Goal: Information Seeking & Learning: Learn about a topic

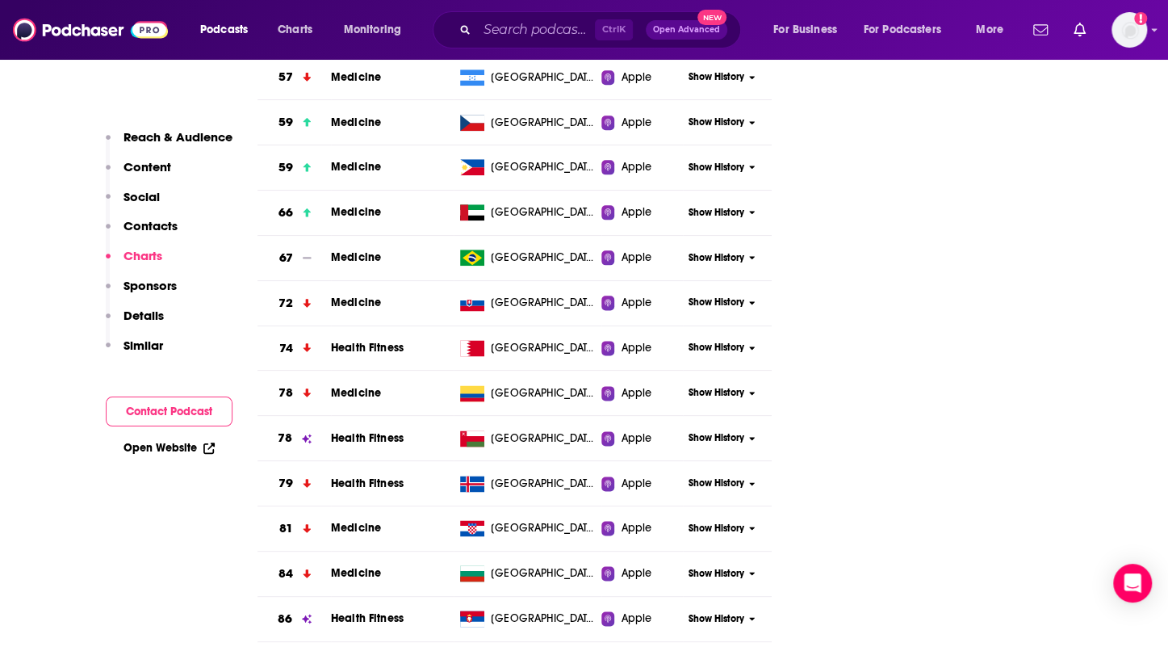
scroll to position [4254, 0]
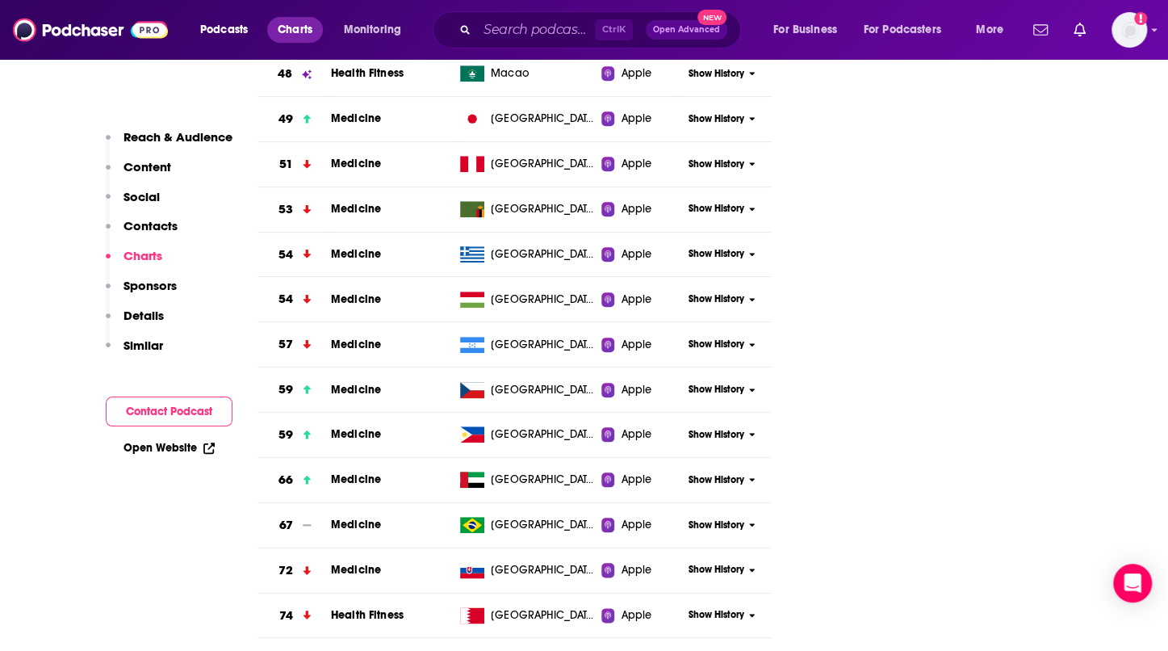
click at [305, 31] on span "Charts" at bounding box center [295, 30] width 35 height 23
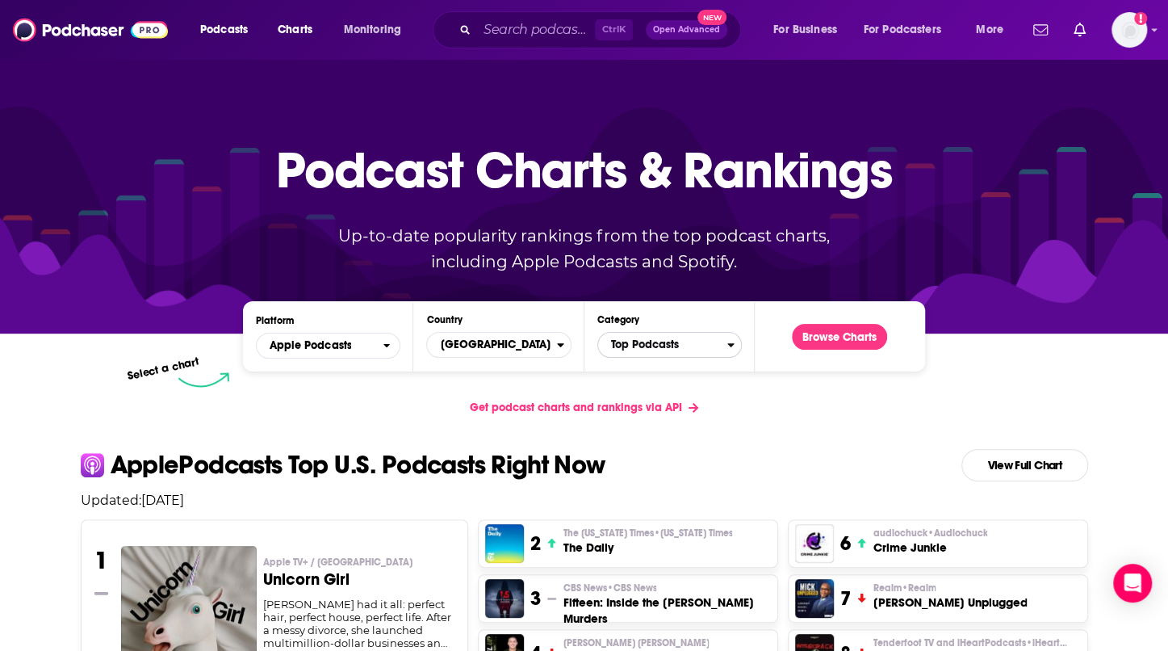
click at [670, 346] on span "Top Podcasts" at bounding box center [662, 344] width 129 height 27
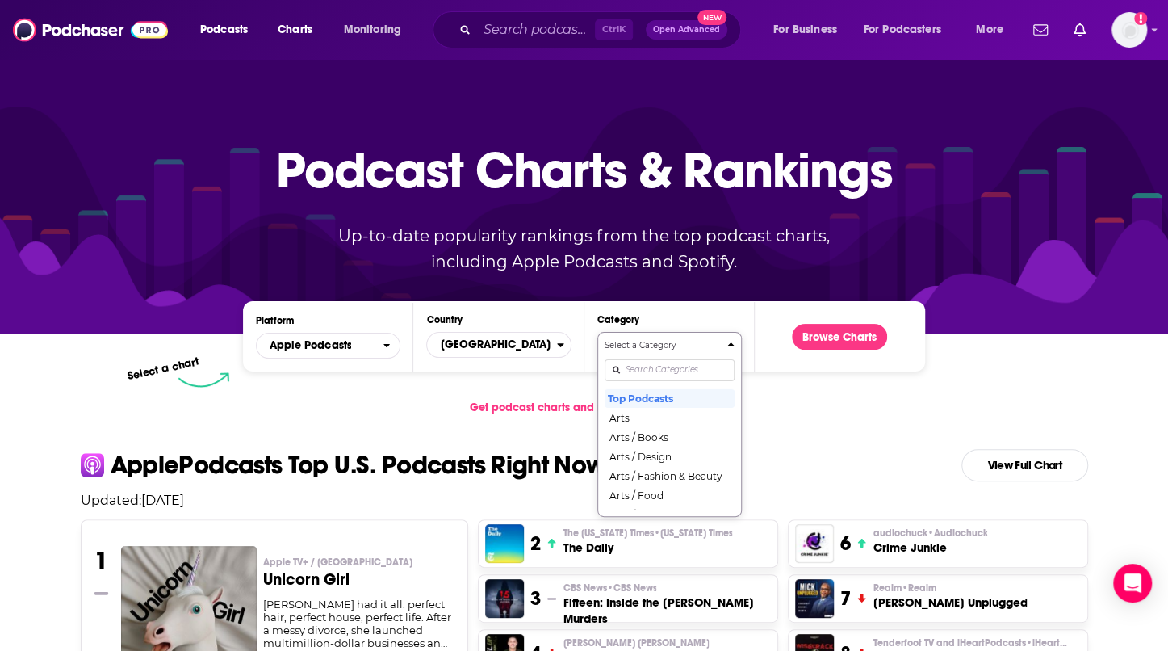
click at [646, 368] on div "Categories" at bounding box center [670, 369] width 130 height 37
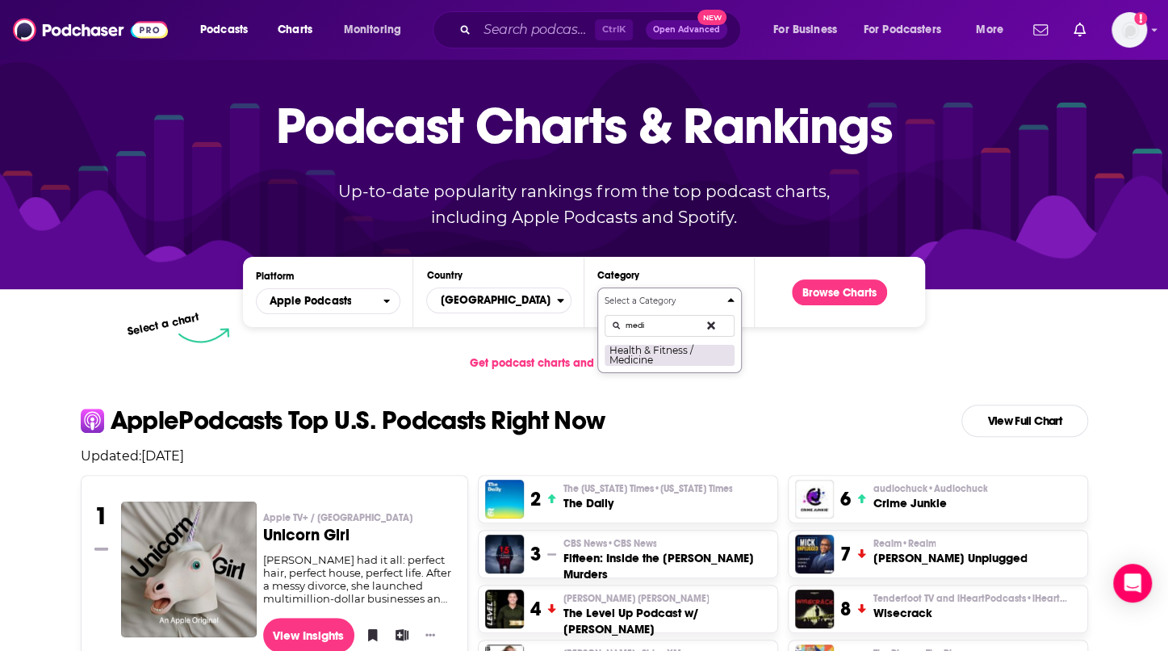
type input "medi"
click at [643, 353] on button "Health & Fitness / Medicine" at bounding box center [670, 355] width 130 height 22
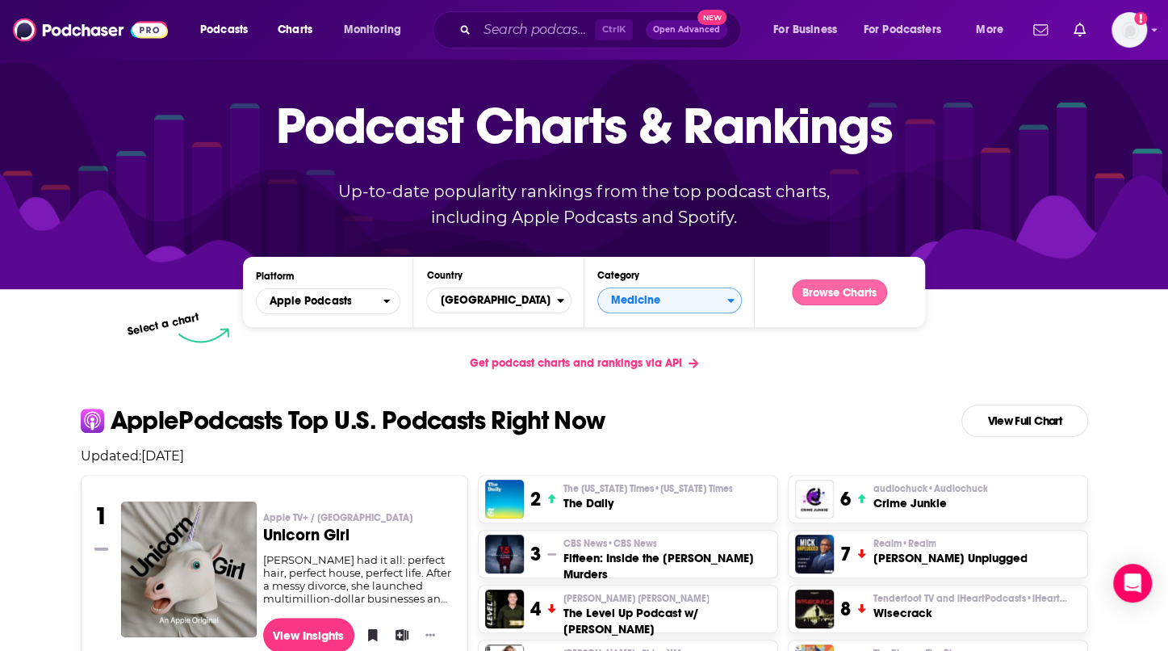
click at [844, 290] on button "Browse Charts" at bounding box center [839, 292] width 95 height 26
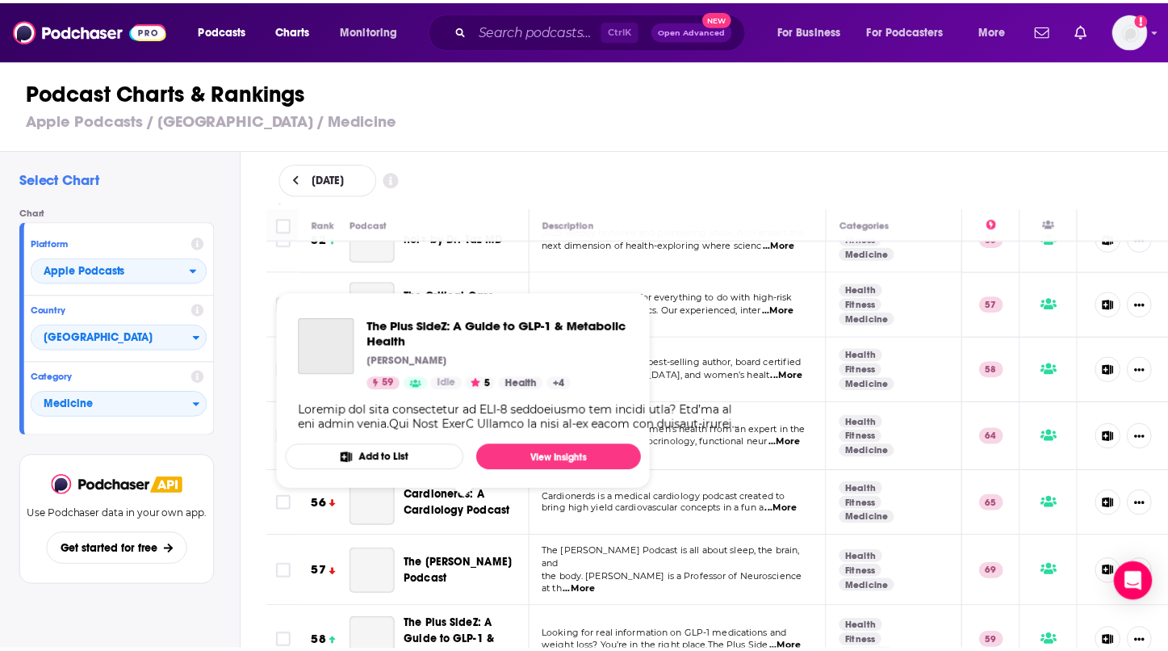
scroll to position [3582, 0]
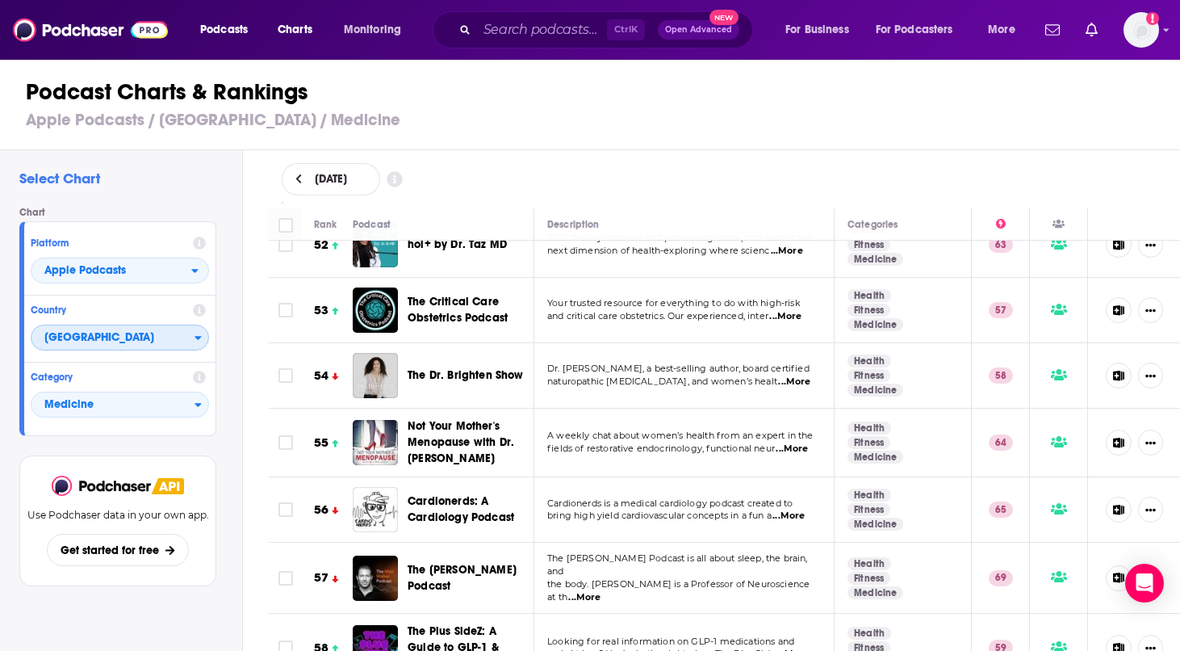
click at [195, 337] on icon "Countries" at bounding box center [198, 337] width 7 height 11
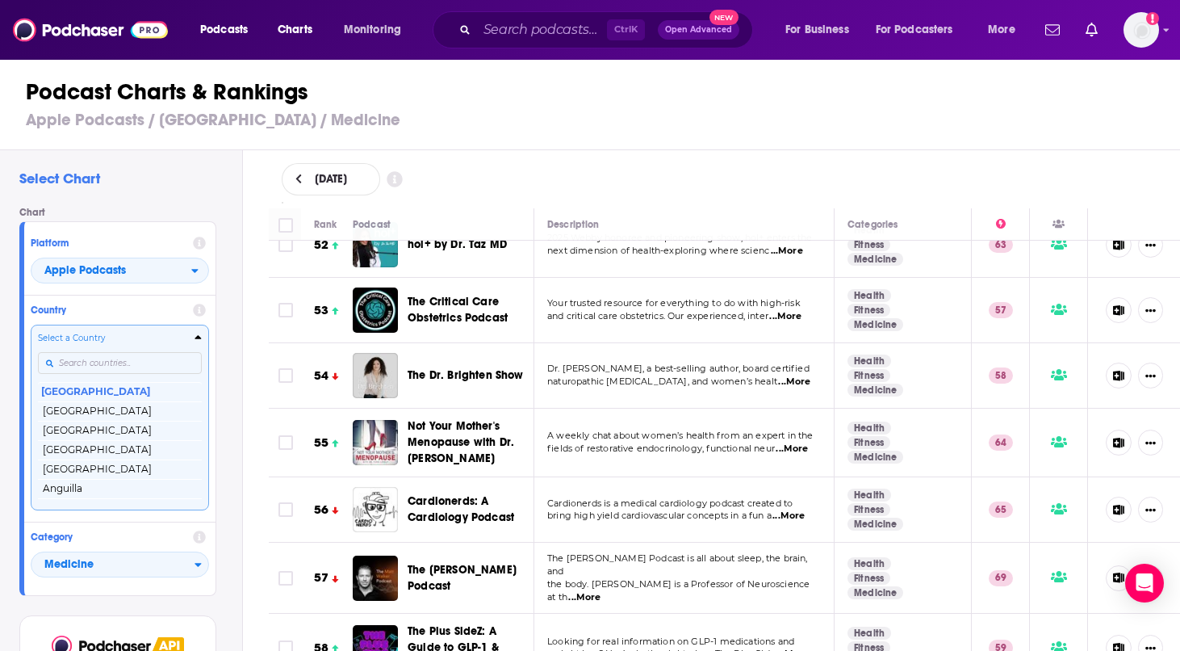
click at [120, 359] on input "Countries" at bounding box center [120, 363] width 164 height 22
type input "cay"
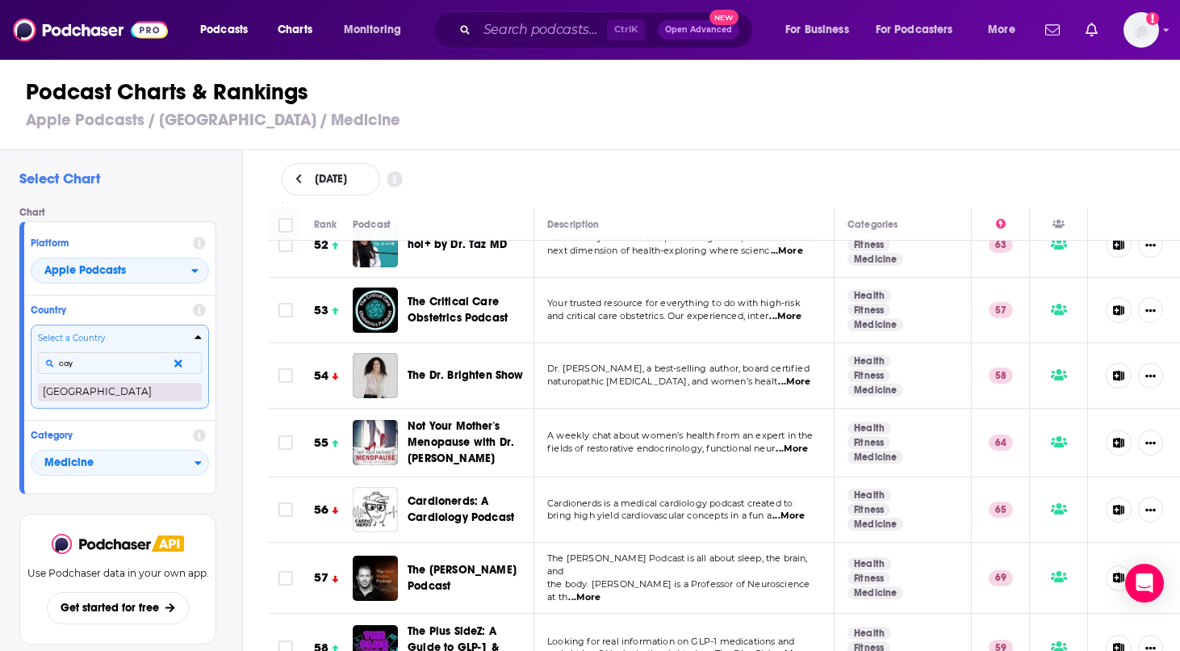
click at [111, 388] on button "[GEOGRAPHIC_DATA]" at bounding box center [120, 391] width 164 height 19
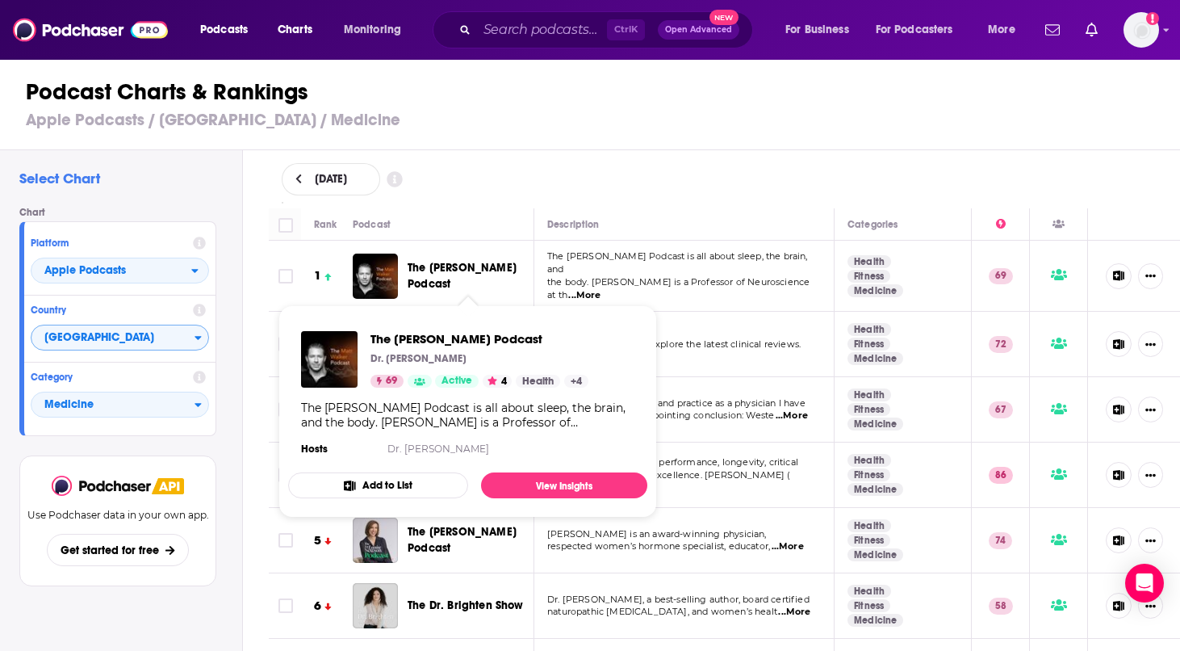
click at [436, 274] on span "The [PERSON_NAME] Podcast" at bounding box center [462, 276] width 109 height 30
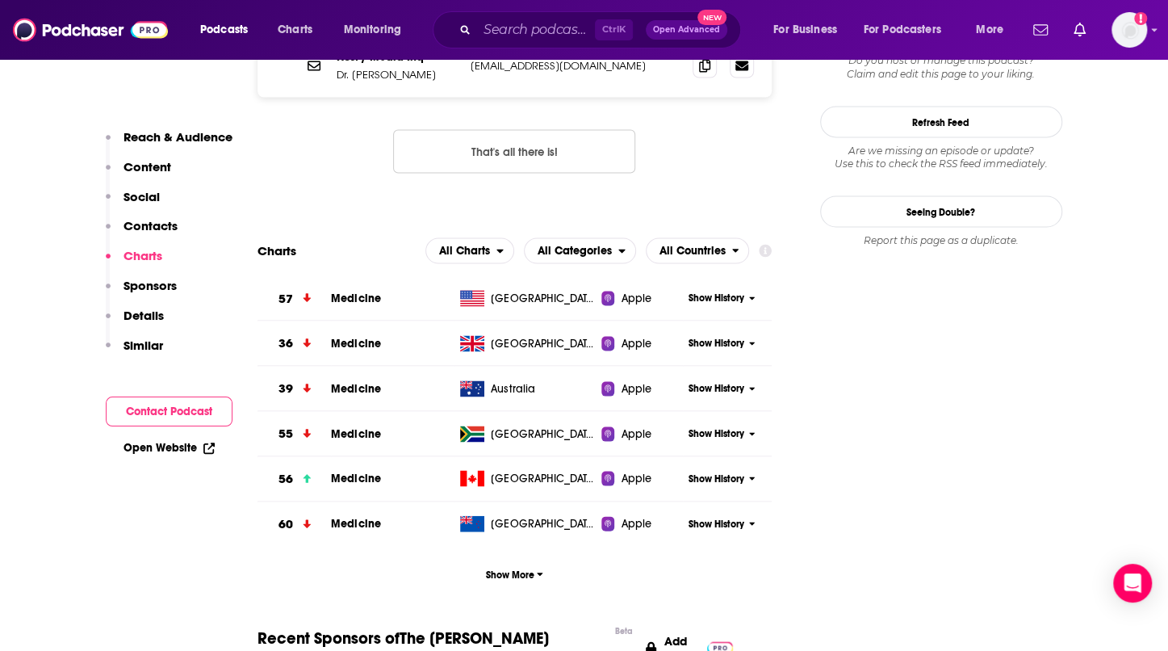
scroll to position [1681, 0]
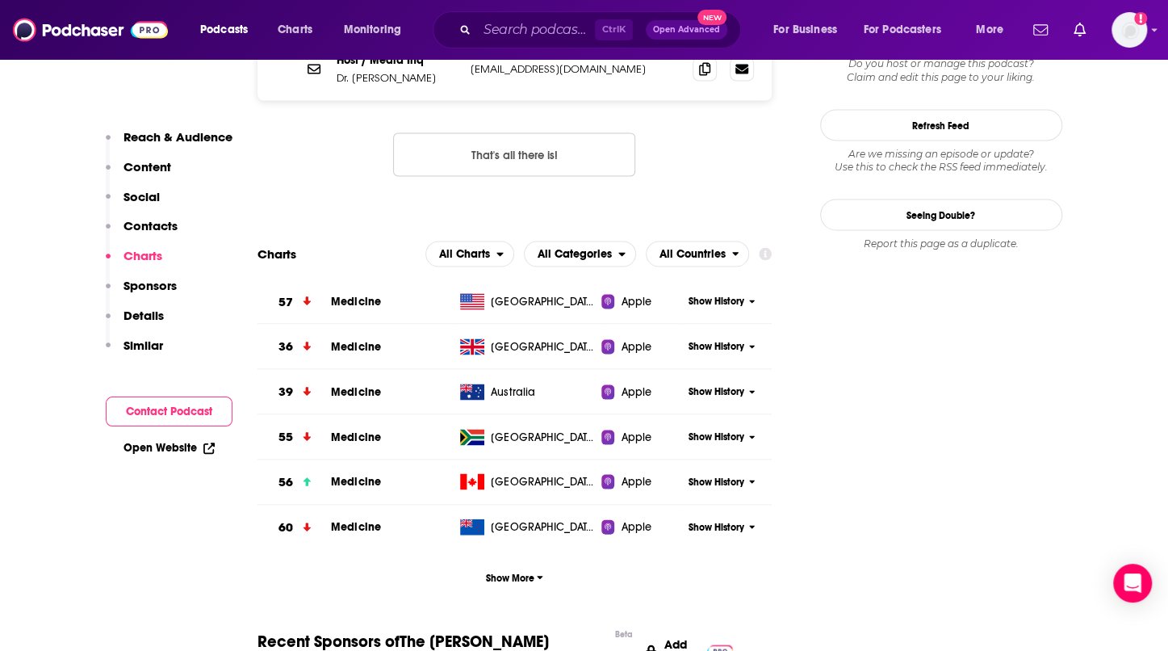
click at [754, 296] on icon at bounding box center [752, 301] width 6 height 10
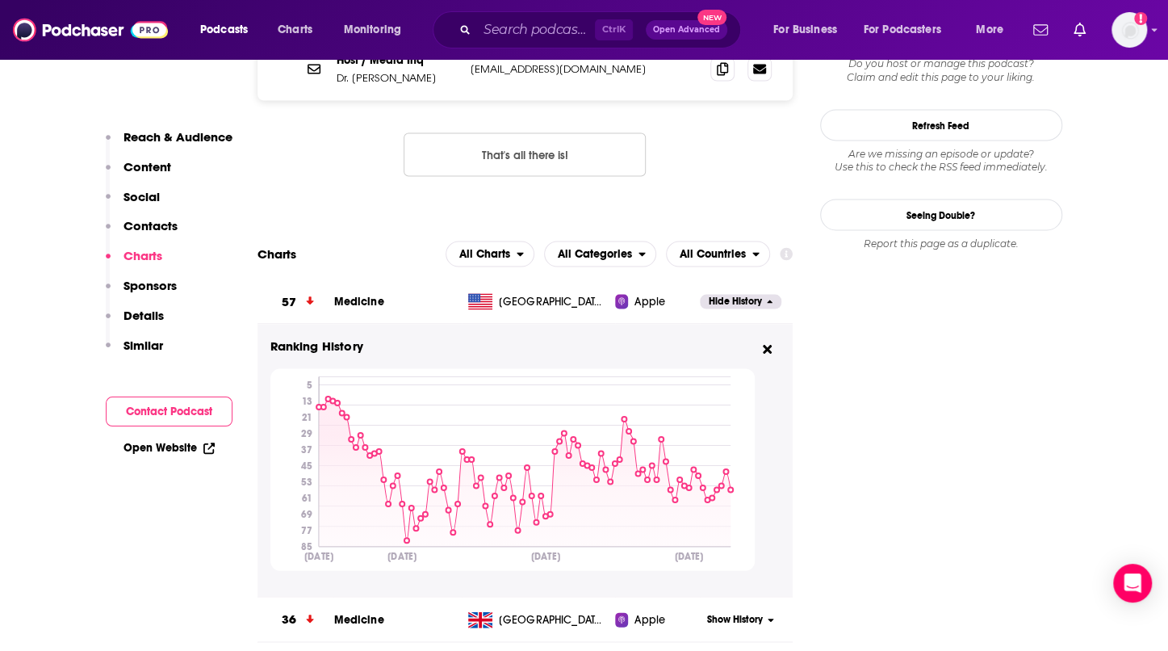
click at [762, 294] on button "Hide History" at bounding box center [740, 301] width 81 height 14
